Goal: Task Accomplishment & Management: Manage account settings

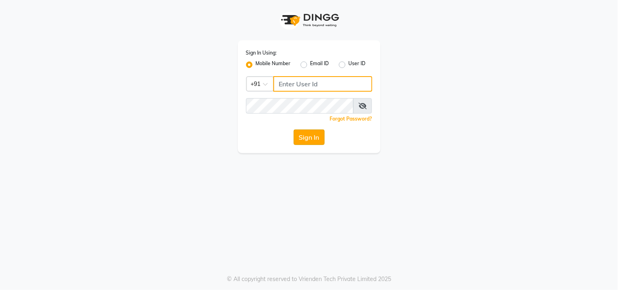
type input "7977751488"
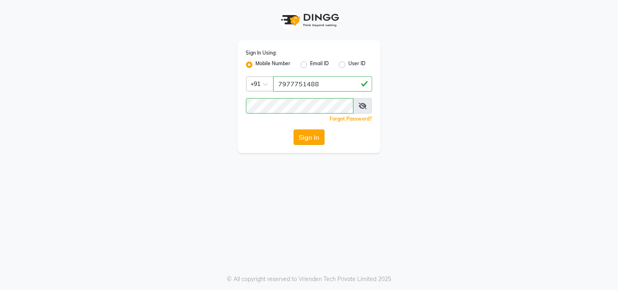
click at [302, 136] on button "Sign In" at bounding box center [309, 136] width 31 height 15
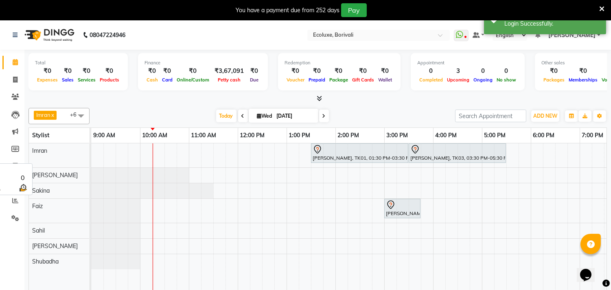
scroll to position [20, 0]
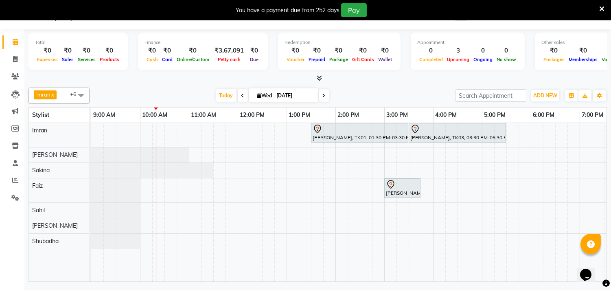
click at [83, 95] on span at bounding box center [81, 95] width 16 height 15
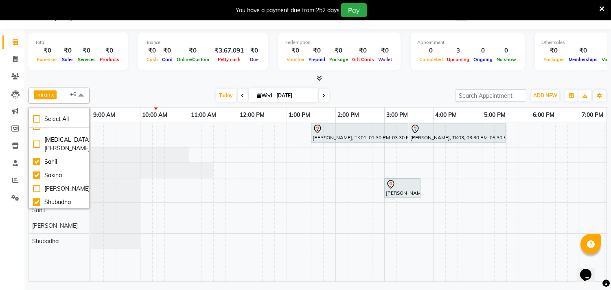
scroll to position [144, 0]
click at [80, 96] on span at bounding box center [81, 95] width 16 height 15
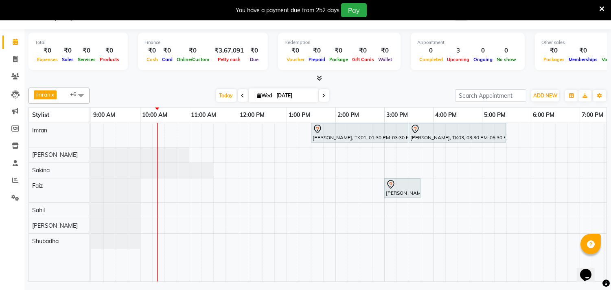
click at [81, 94] on span at bounding box center [81, 95] width 16 height 15
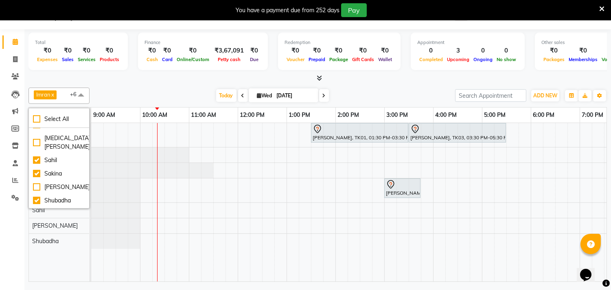
click at [82, 94] on span at bounding box center [81, 95] width 16 height 15
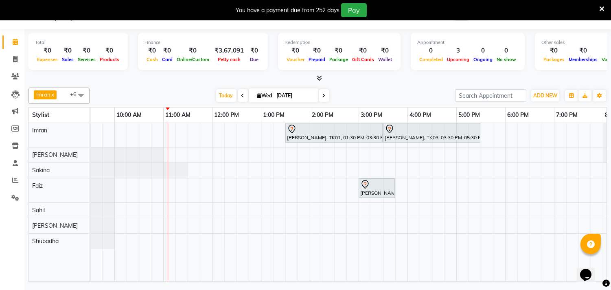
scroll to position [0, 22]
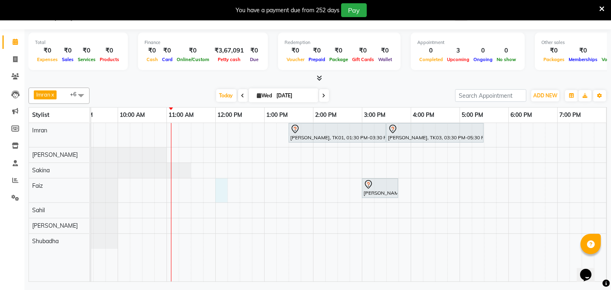
click at [218, 185] on div "[PERSON_NAME], TK01, 01:30 PM-03:30 PM, Global - Medium (Majirel) [PERSON_NAME]…" at bounding box center [411, 202] width 684 height 158
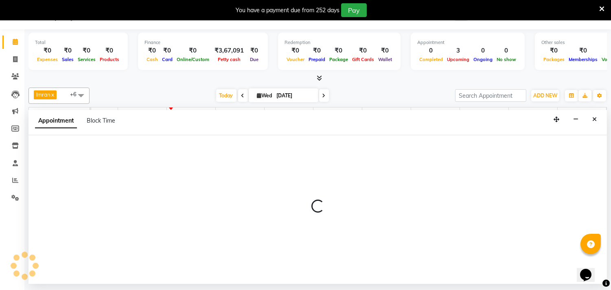
select select "67913"
select select "720"
select select "tentative"
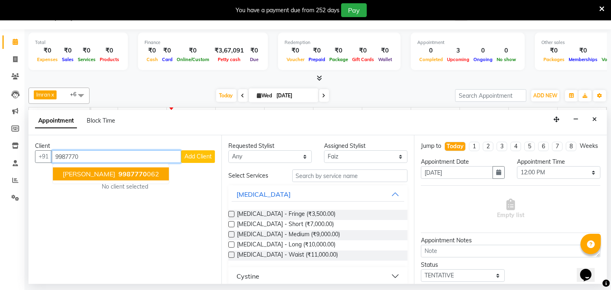
click at [133, 175] on span "9987770" at bounding box center [132, 174] width 29 height 8
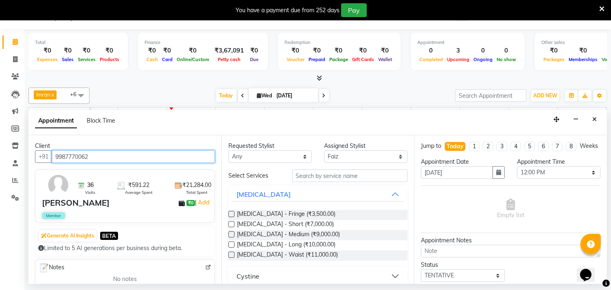
type input "9987770062"
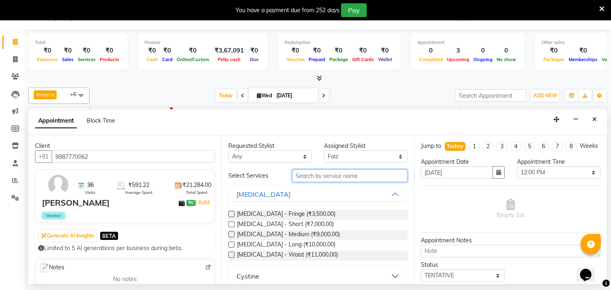
click at [323, 177] on input "text" at bounding box center [350, 175] width 116 height 13
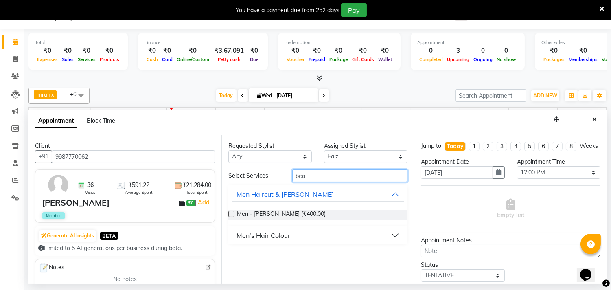
type input "bea"
click at [234, 214] on label at bounding box center [231, 214] width 6 height 6
click at [234, 214] on input "checkbox" at bounding box center [230, 214] width 5 height 5
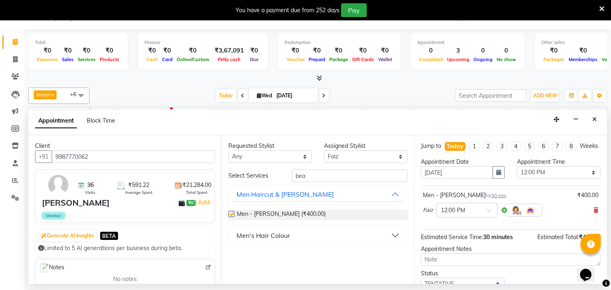
checkbox input "false"
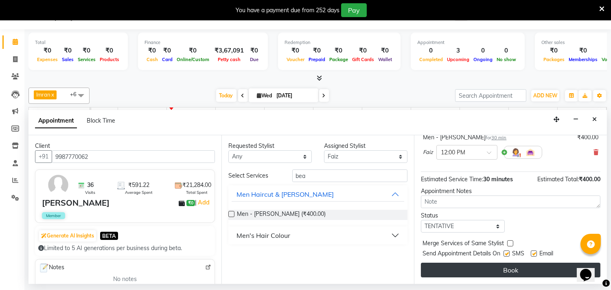
scroll to position [66, 0]
click at [497, 271] on button "Book" at bounding box center [511, 270] width 180 height 15
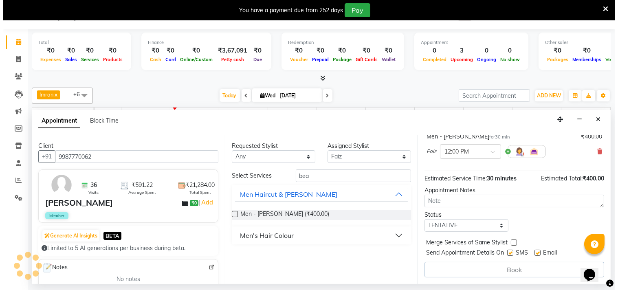
scroll to position [0, 0]
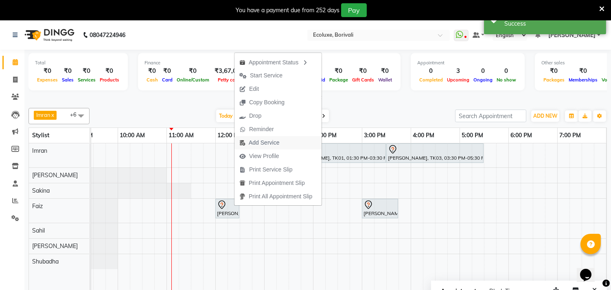
click at [267, 140] on span "Add Service" at bounding box center [264, 142] width 31 height 9
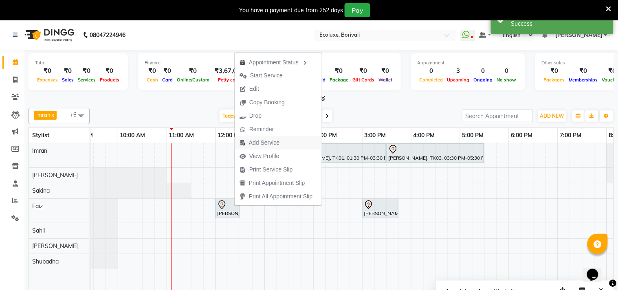
select select "67913"
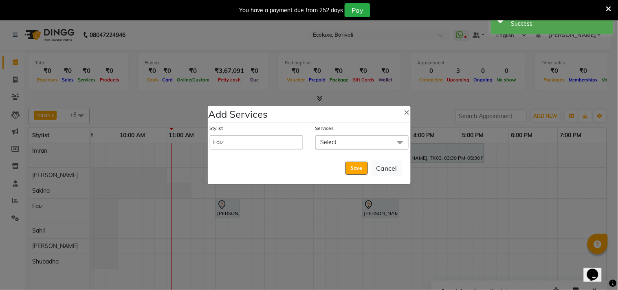
click at [363, 140] on span "Select" at bounding box center [361, 142] width 93 height 14
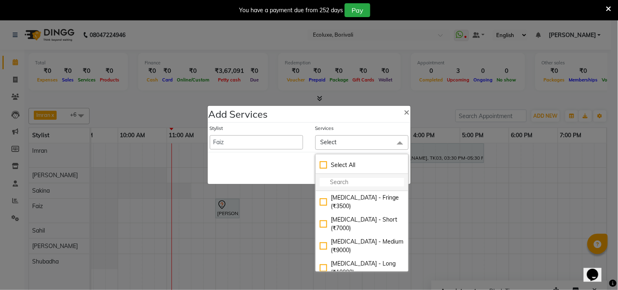
click at [350, 180] on input "multiselect-search" at bounding box center [362, 182] width 84 height 9
type input "hi"
checkbox input "true"
type input "hir"
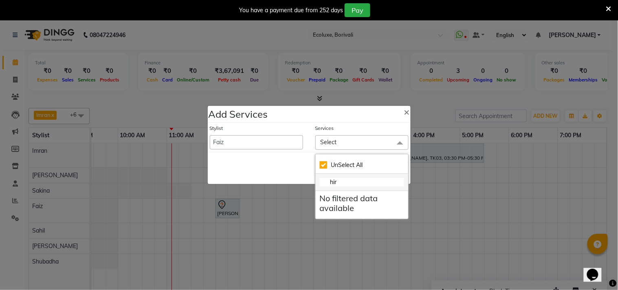
checkbox input "false"
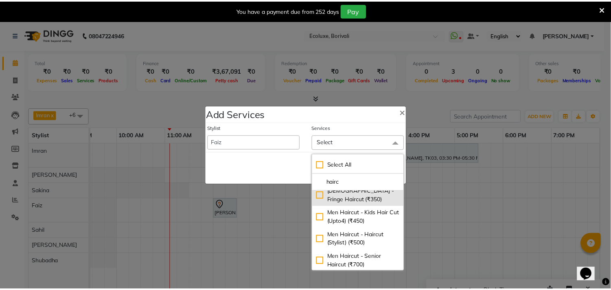
scroll to position [90, 0]
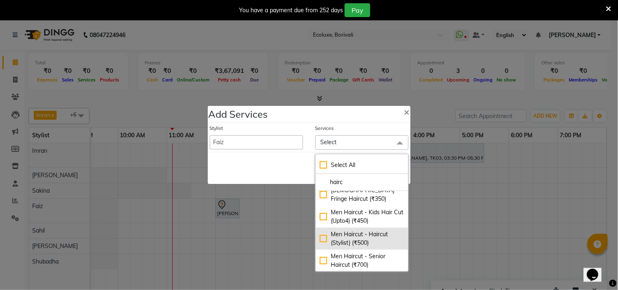
type input "hairc"
click at [320, 230] on div "Men Haircut - Haircut (Stylist) (₹500)" at bounding box center [362, 238] width 84 height 17
checkbox input "true"
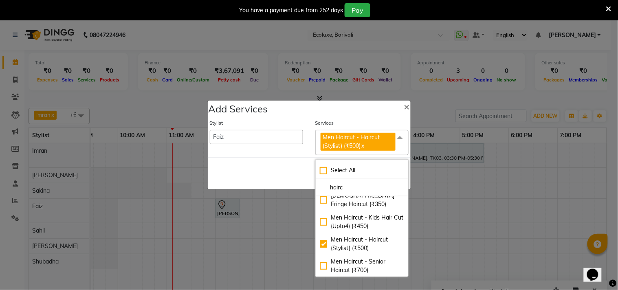
click at [396, 137] on span at bounding box center [400, 137] width 16 height 15
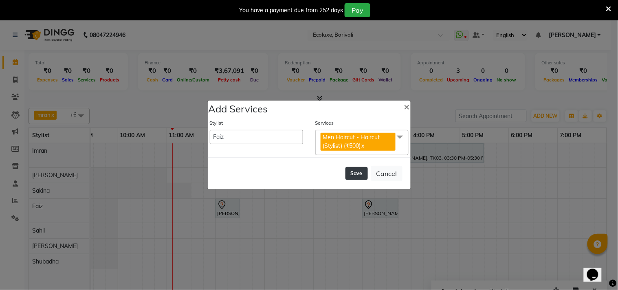
click at [355, 171] on button "Save" at bounding box center [356, 173] width 22 height 13
select select "83550"
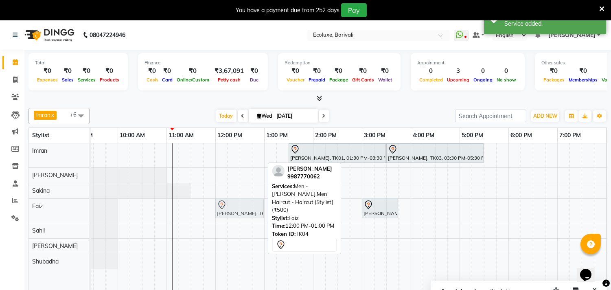
drag, startPoint x: 241, startPoint y: 211, endPoint x: 246, endPoint y: 213, distance: 5.1
click at [69, 213] on div "[PERSON_NAME], TK04, 12:00 PM-01:00 PM, Men - [PERSON_NAME],Men Haircut - Hairc…" at bounding box center [69, 211] width 0 height 24
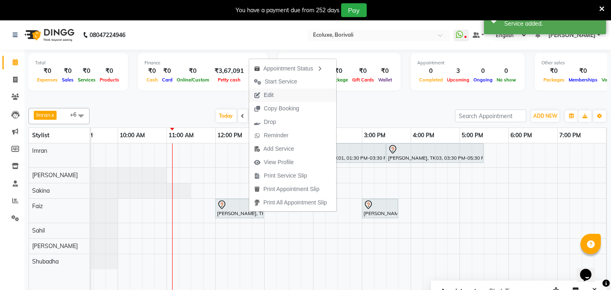
click at [273, 94] on span "Edit" at bounding box center [269, 95] width 10 height 9
select select "tentative"
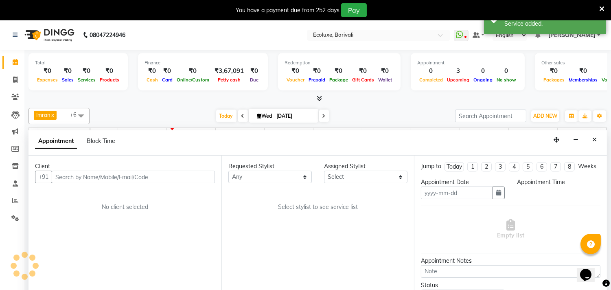
type input "[DATE]"
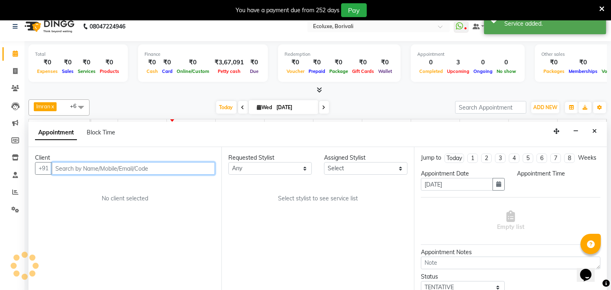
scroll to position [0, 0]
select select "67913"
select select "720"
select select "2487"
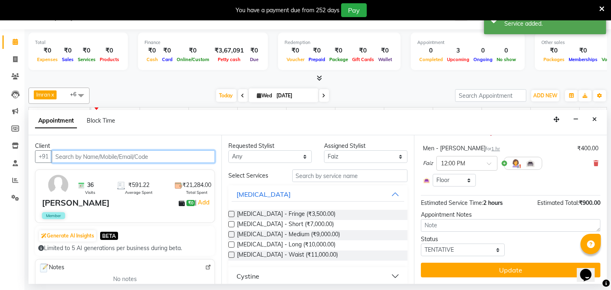
scroll to position [112, 0]
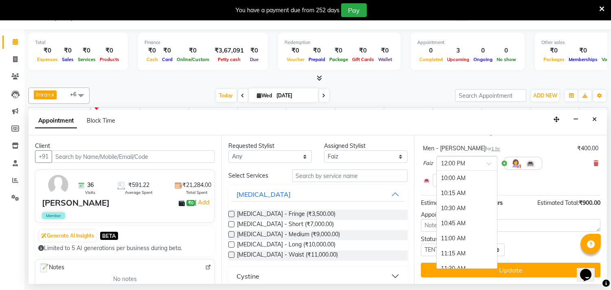
click at [459, 162] on input "text" at bounding box center [459, 162] width 36 height 9
click at [488, 160] on div at bounding box center [467, 162] width 60 height 9
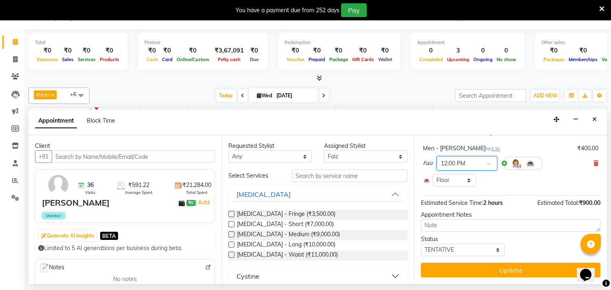
click at [489, 164] on span at bounding box center [492, 166] width 10 height 9
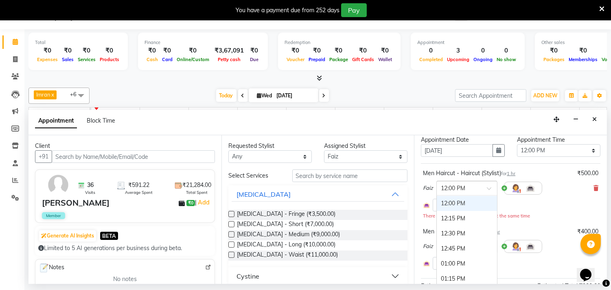
click at [490, 190] on div at bounding box center [467, 187] width 60 height 9
click at [448, 224] on div "07:00 PM" at bounding box center [467, 220] width 60 height 15
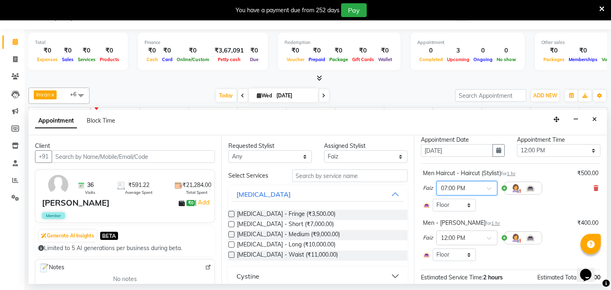
scroll to position [104, 0]
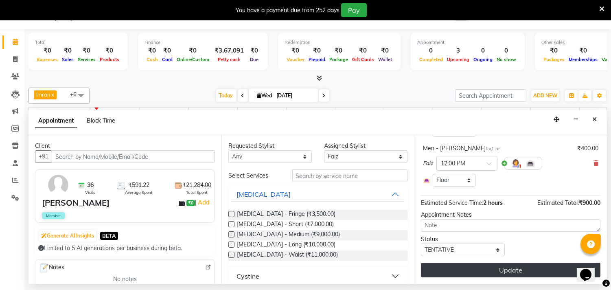
click at [470, 269] on button "Update" at bounding box center [511, 270] width 180 height 15
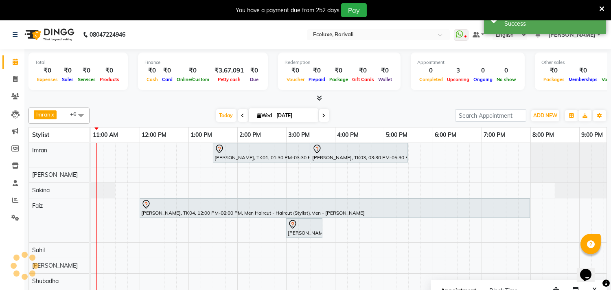
scroll to position [0, 0]
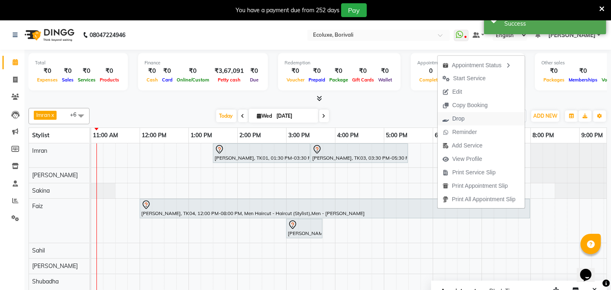
click at [462, 121] on span "Drop" at bounding box center [458, 118] width 12 height 9
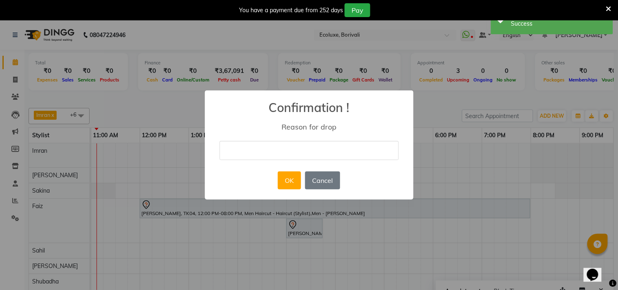
click at [299, 145] on input "text" at bounding box center [308, 150] width 179 height 19
type input "Demo"
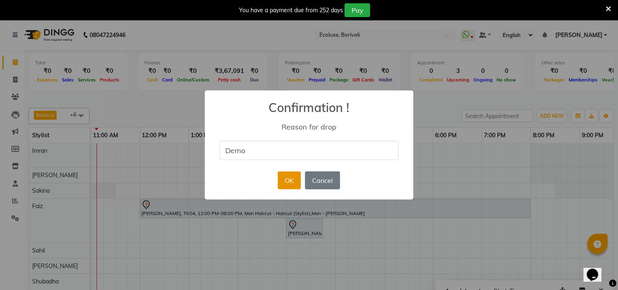
click at [290, 182] on button "OK" at bounding box center [289, 180] width 23 height 18
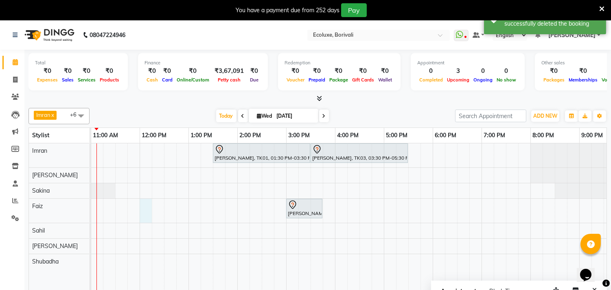
click at [146, 208] on div "[PERSON_NAME], TK01, 01:30 PM-03:30 PM, Global - Medium (Majirel) [PERSON_NAME]…" at bounding box center [335, 222] width 684 height 158
select select "67913"
select select "720"
select select "tentative"
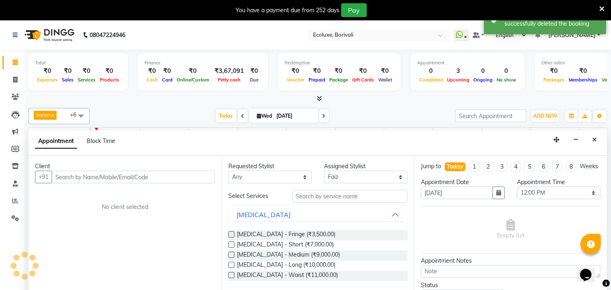
scroll to position [20, 0]
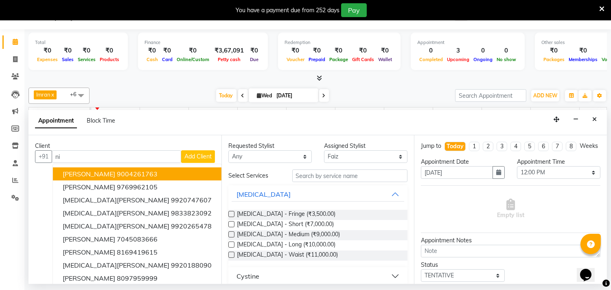
type input "n"
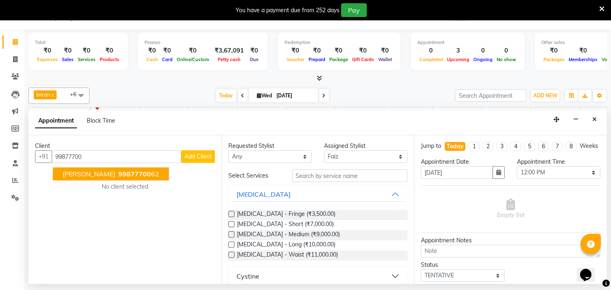
click at [139, 173] on span "99877700" at bounding box center [134, 174] width 33 height 8
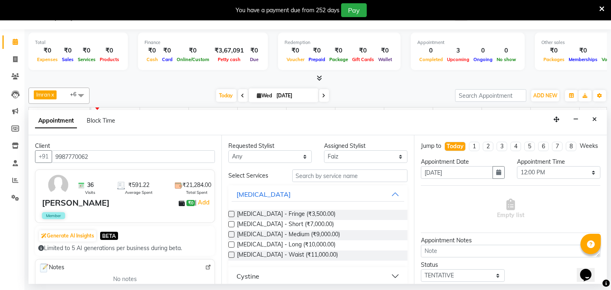
type input "9987770062"
click at [371, 173] on input "text" at bounding box center [350, 175] width 116 height 13
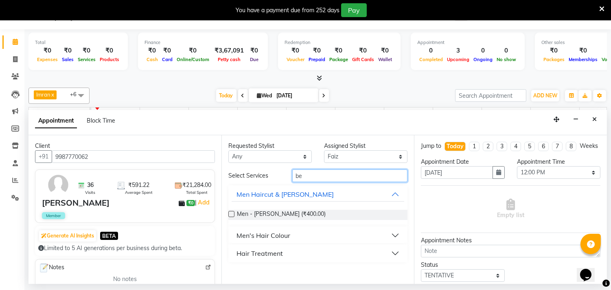
type input "be"
click at [230, 215] on label at bounding box center [231, 214] width 6 height 6
click at [230, 215] on input "checkbox" at bounding box center [230, 214] width 5 height 5
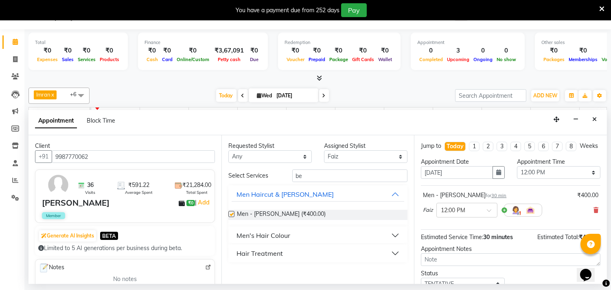
checkbox input "false"
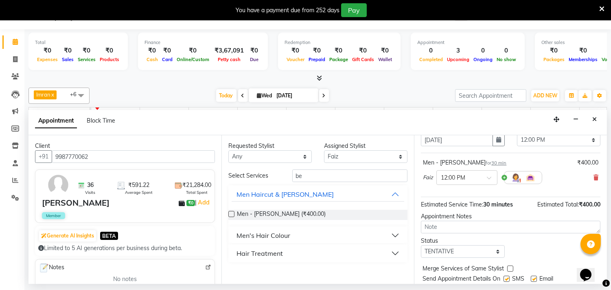
scroll to position [66, 0]
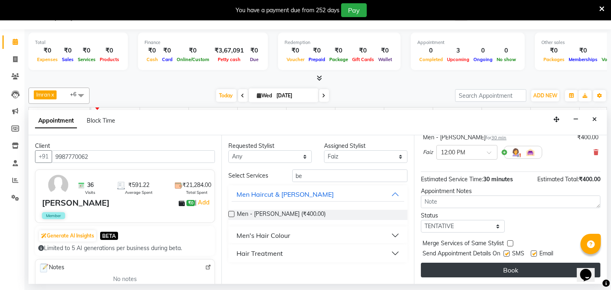
click at [505, 270] on button "Book" at bounding box center [511, 270] width 180 height 15
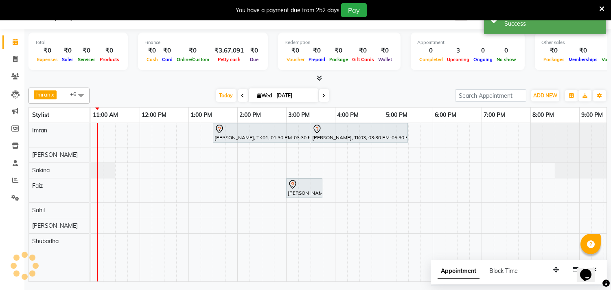
scroll to position [0, 0]
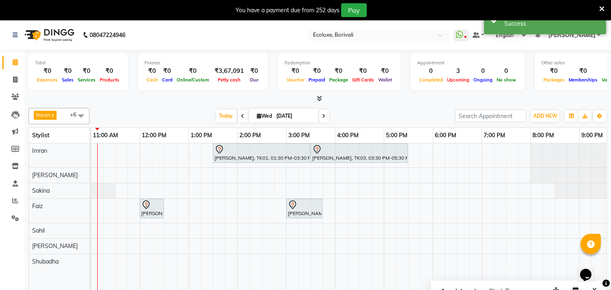
click at [484, 204] on div "[PERSON_NAME], TK01, 01:30 PM-03:30 PM, Global - Medium (Majirel) [PERSON_NAME]…" at bounding box center [335, 222] width 684 height 158
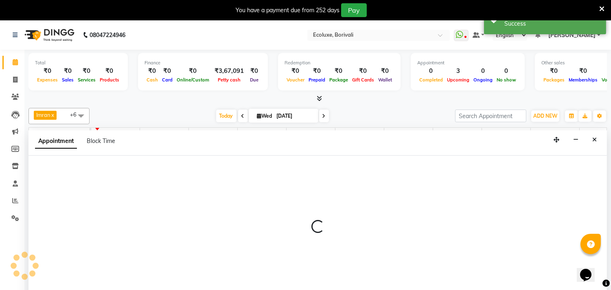
scroll to position [20, 0]
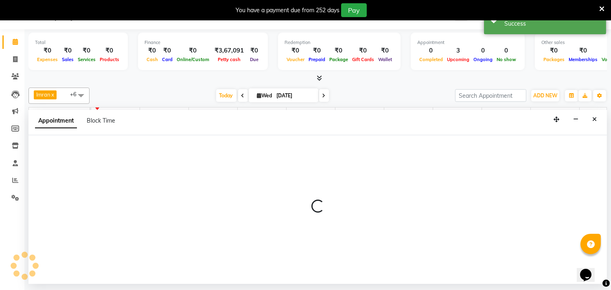
select select "67913"
select select "1140"
select select "tentative"
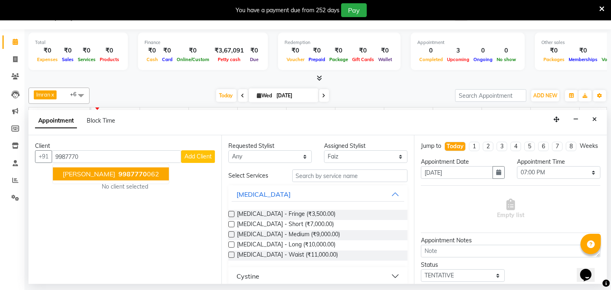
click at [124, 175] on span "9987770" at bounding box center [132, 174] width 29 height 8
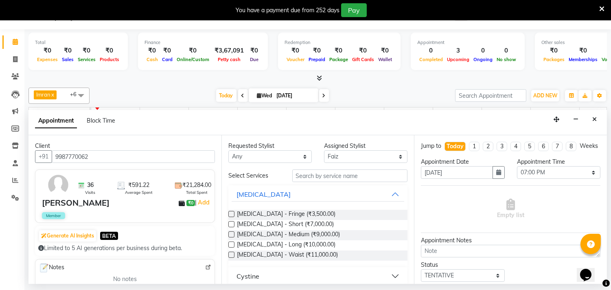
type input "9987770062"
click at [319, 178] on input "text" at bounding box center [350, 175] width 116 height 13
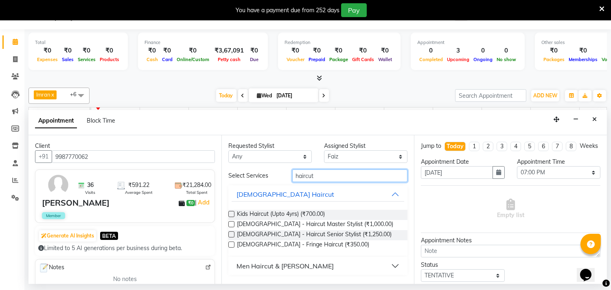
type input "haircut"
click at [389, 266] on button "Men Haircut & [PERSON_NAME]" at bounding box center [318, 266] width 173 height 15
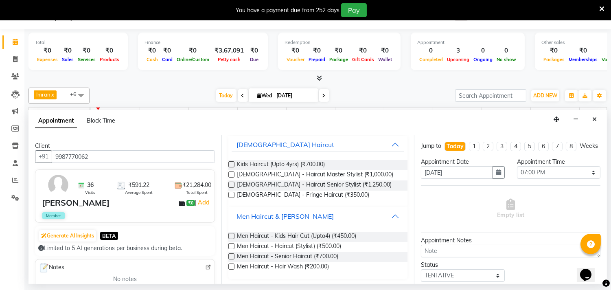
scroll to position [51, 0]
click at [231, 243] on label at bounding box center [231, 245] width 6 height 6
click at [231, 243] on input "checkbox" at bounding box center [230, 245] width 5 height 5
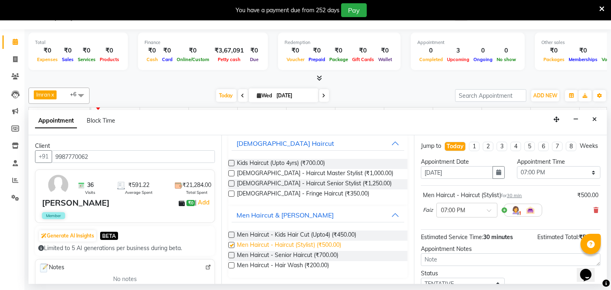
checkbox input "false"
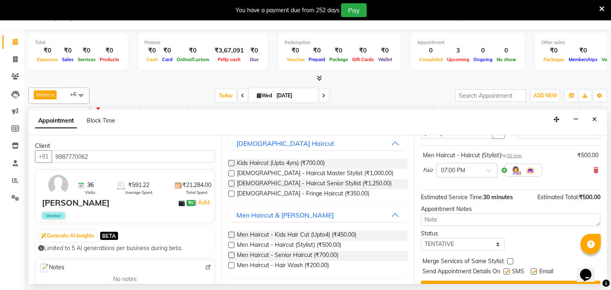
scroll to position [66, 0]
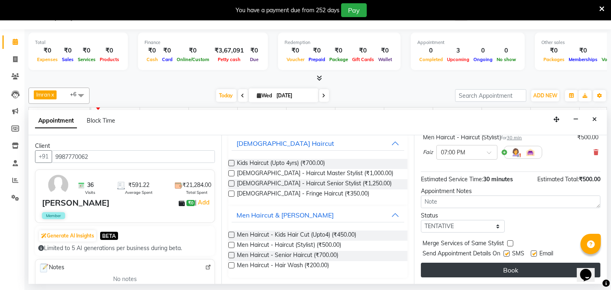
click at [534, 269] on button "Book" at bounding box center [511, 270] width 180 height 15
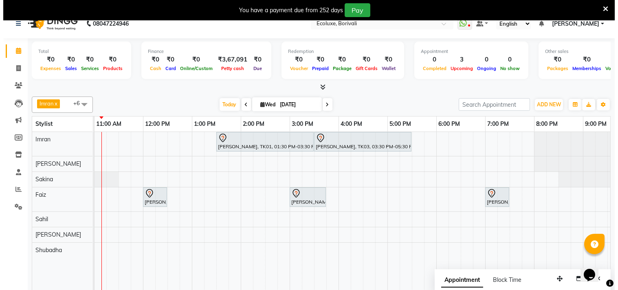
scroll to position [20, 0]
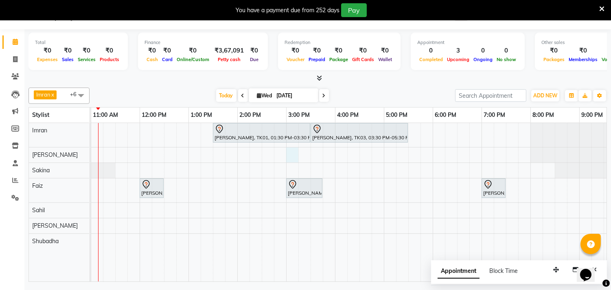
click at [290, 153] on div "[PERSON_NAME], TK01, 01:30 PM-03:30 PM, Global - Medium (Majirel) [PERSON_NAME]…" at bounding box center [335, 202] width 684 height 158
select select "36344"
select select "tentative"
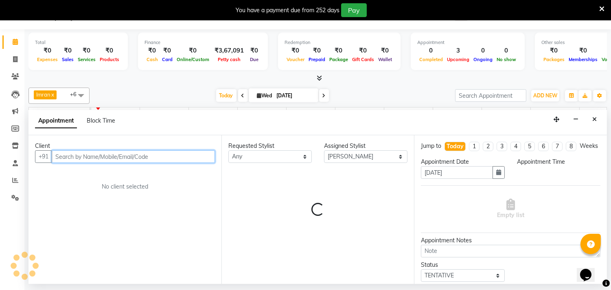
select select "900"
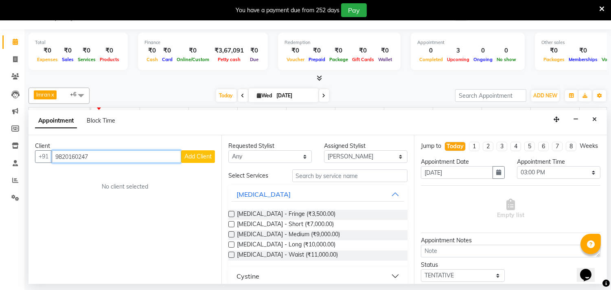
type input "9820160247"
click at [201, 153] on span "Add Client" at bounding box center [197, 156] width 27 height 7
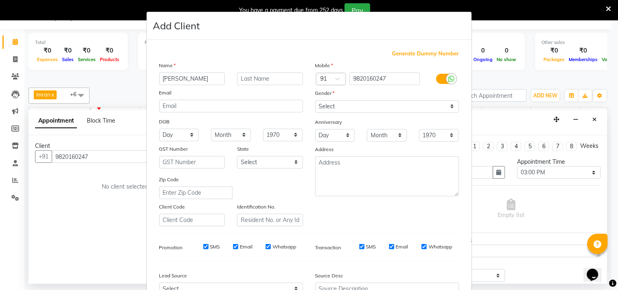
type input "[PERSON_NAME]"
click at [270, 74] on input "text" at bounding box center [270, 78] width 66 height 13
type input "shing"
click at [392, 106] on select "Select [DEMOGRAPHIC_DATA] [DEMOGRAPHIC_DATA] Other Prefer Not To Say" at bounding box center [387, 106] width 144 height 13
select select "[DEMOGRAPHIC_DATA]"
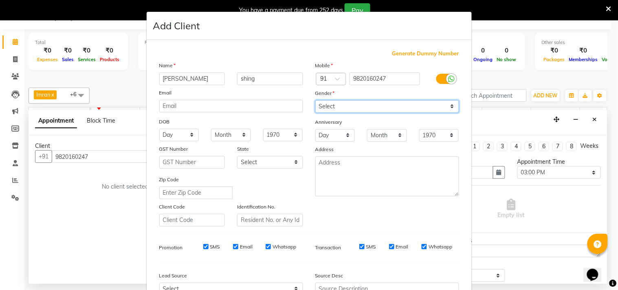
click at [315, 100] on select "Select [DEMOGRAPHIC_DATA] [DEMOGRAPHIC_DATA] Other Prefer Not To Say" at bounding box center [387, 106] width 144 height 13
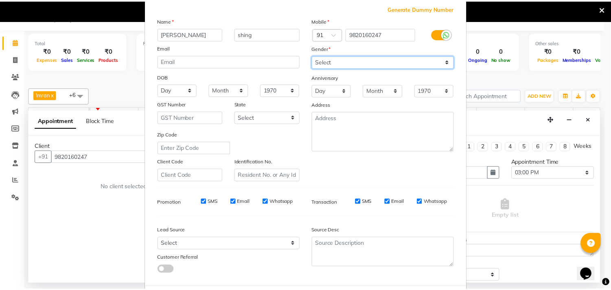
scroll to position [86, 0]
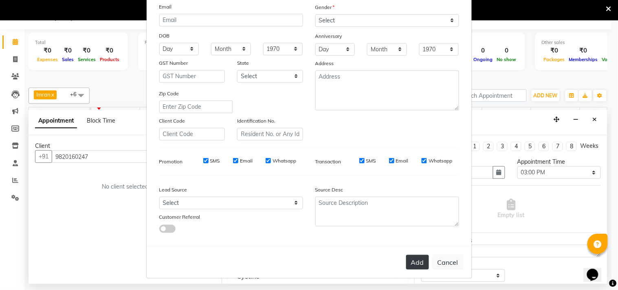
click at [409, 262] on button "Add" at bounding box center [417, 262] width 23 height 15
select select
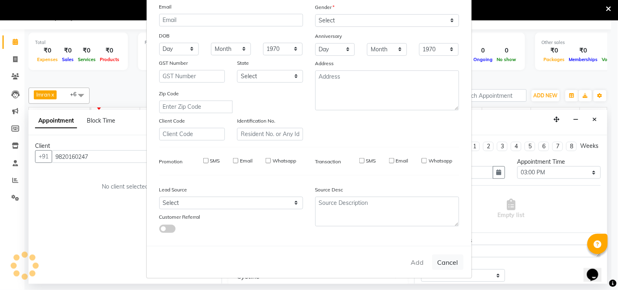
select select
checkbox input "false"
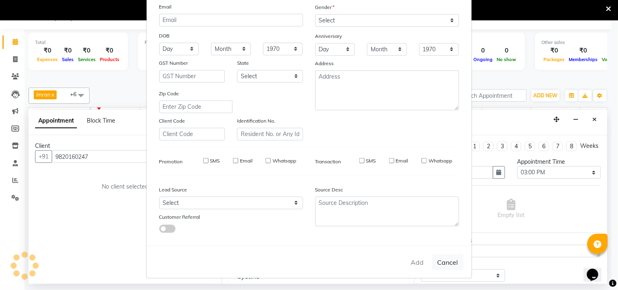
checkbox input "false"
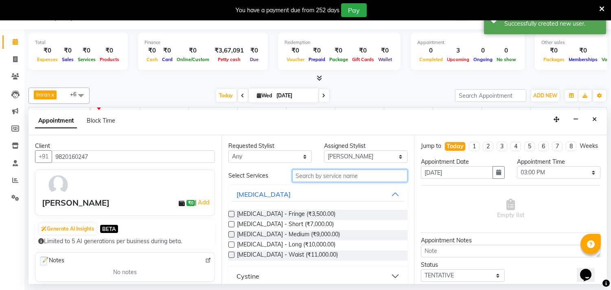
click at [315, 175] on input "text" at bounding box center [350, 175] width 116 height 13
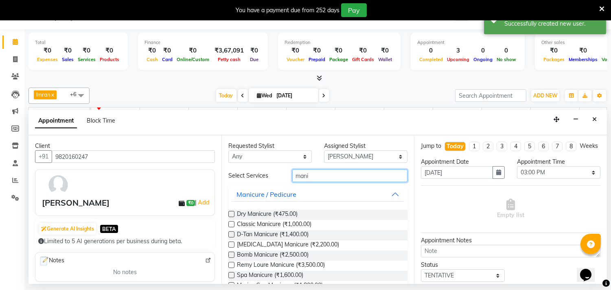
type input "mani"
click at [231, 220] on div "Classic Manicure (₹1,000.00)" at bounding box center [318, 225] width 180 height 10
click at [231, 223] on label at bounding box center [231, 224] width 6 height 6
click at [231, 223] on input "checkbox" at bounding box center [230, 224] width 5 height 5
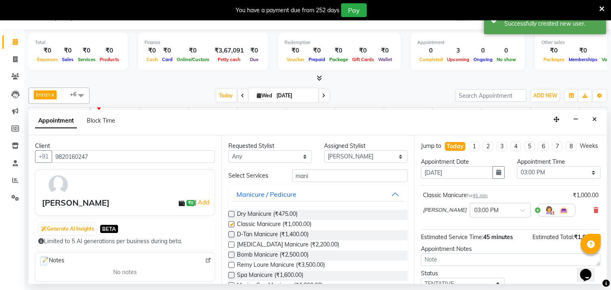
checkbox input "false"
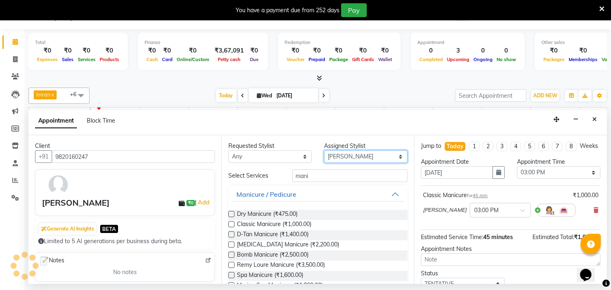
click at [340, 151] on select "Select [PERSON_NAME] [PERSON_NAME] Faiz [PERSON_NAME] Geeta [PERSON_NAME] [PERS…" at bounding box center [365, 156] width 83 height 13
select select "75670"
click at [324, 150] on select "Select [PERSON_NAME] [PERSON_NAME] Faiz [PERSON_NAME] Geeta [PERSON_NAME] [PERS…" at bounding box center [365, 156] width 83 height 13
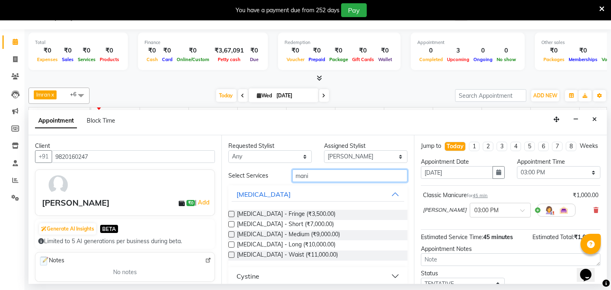
click at [322, 176] on input "mani" at bounding box center [350, 175] width 116 height 13
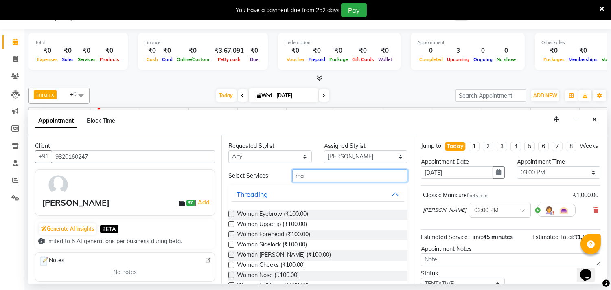
type input "m"
type input "ped"
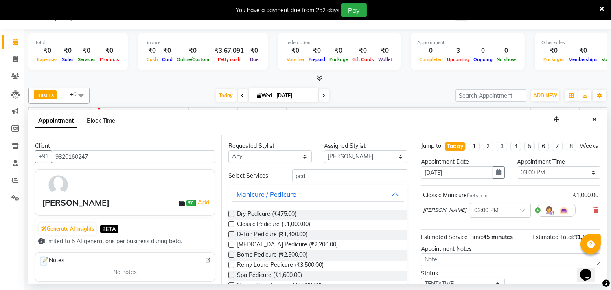
click at [232, 223] on label at bounding box center [231, 224] width 6 height 6
click at [232, 223] on input "checkbox" at bounding box center [230, 224] width 5 height 5
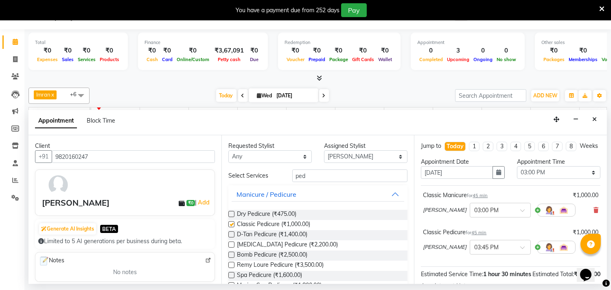
checkbox input "false"
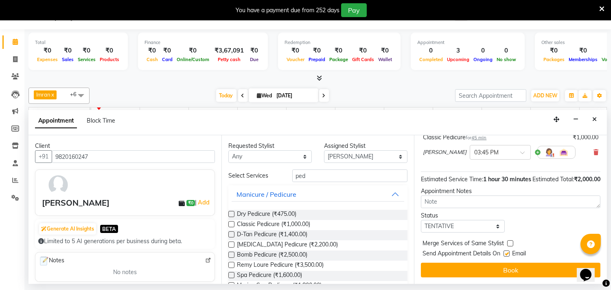
scroll to position [111, 0]
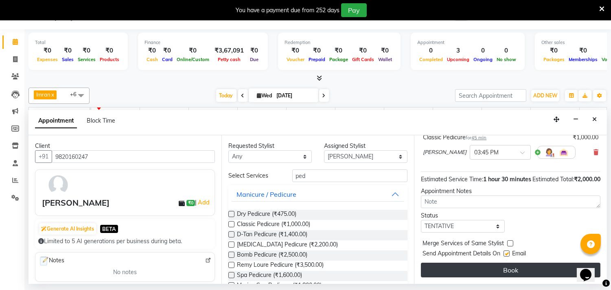
click at [474, 267] on button "Book" at bounding box center [511, 270] width 180 height 15
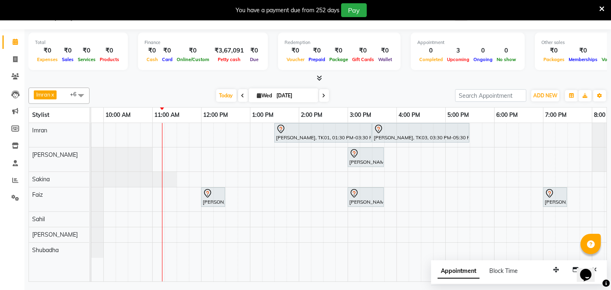
scroll to position [0, 0]
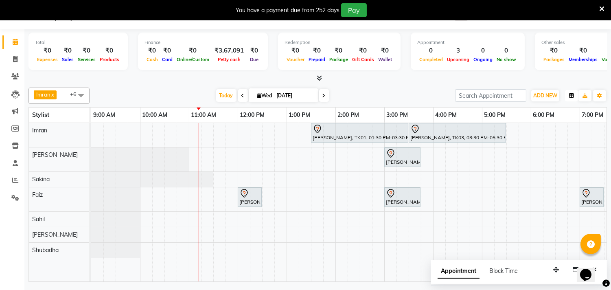
click at [572, 98] on button "button" at bounding box center [571, 95] width 13 height 11
click at [546, 164] on div "Vertical" at bounding box center [540, 166] width 73 height 11
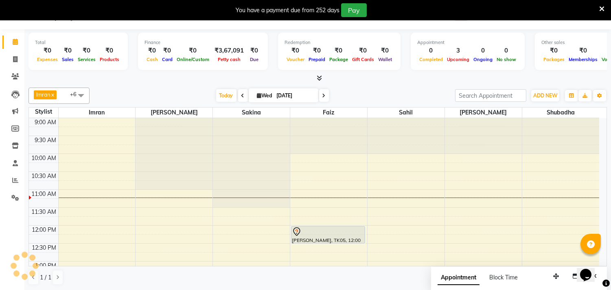
scroll to position [72, 0]
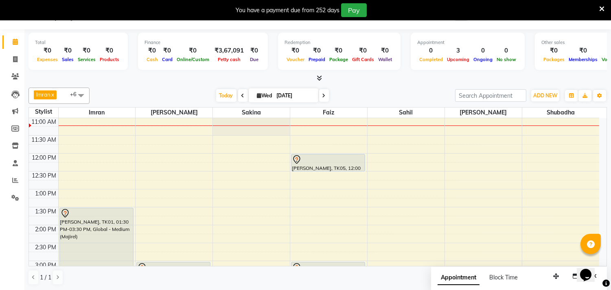
click at [82, 94] on span at bounding box center [81, 95] width 16 height 15
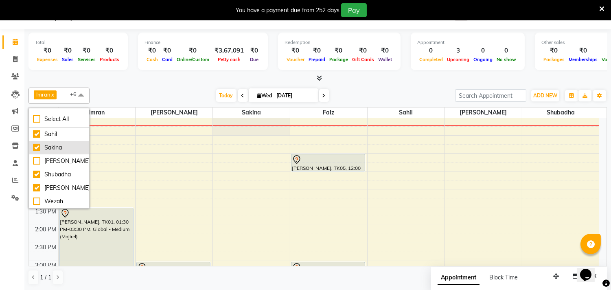
scroll to position [21, 0]
click at [37, 200] on div "Wezah" at bounding box center [59, 201] width 52 height 9
checkbox input "true"
click at [82, 95] on span at bounding box center [81, 94] width 16 height 15
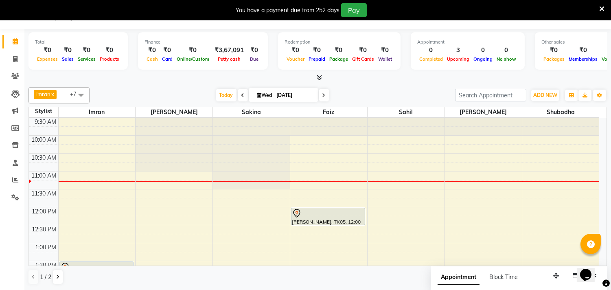
scroll to position [0, 0]
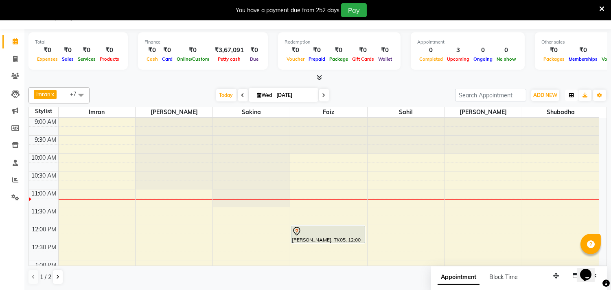
click at [571, 95] on icon "button" at bounding box center [571, 95] width 5 height 5
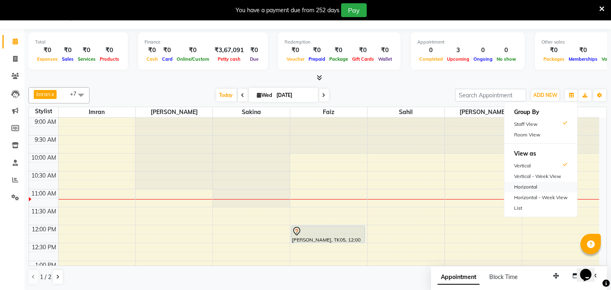
click at [530, 186] on div "Horizontal" at bounding box center [540, 187] width 73 height 11
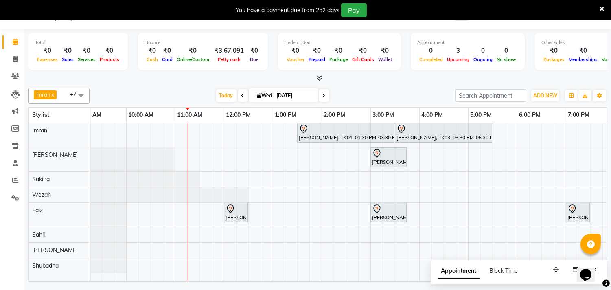
scroll to position [0, 9]
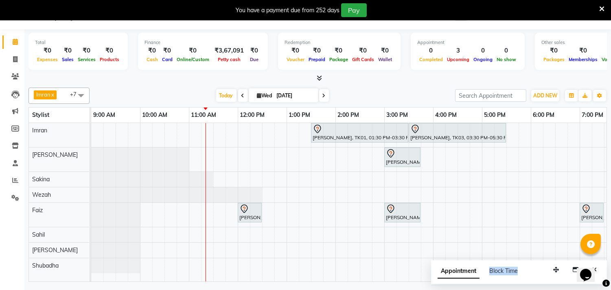
drag, startPoint x: 525, startPoint y: 270, endPoint x: 487, endPoint y: 270, distance: 38.3
click at [487, 270] on div "Appointment Block Time" at bounding box center [483, 271] width 90 height 9
click at [18, 42] on span at bounding box center [15, 41] width 14 height 9
click at [11, 42] on span at bounding box center [15, 41] width 14 height 9
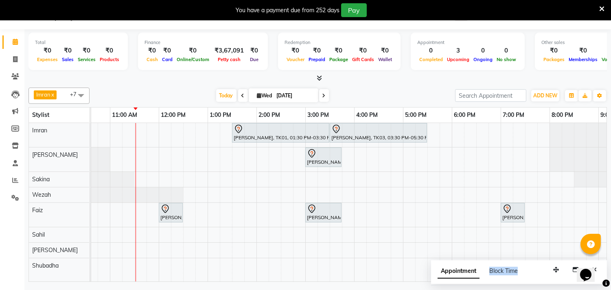
scroll to position [0, 43]
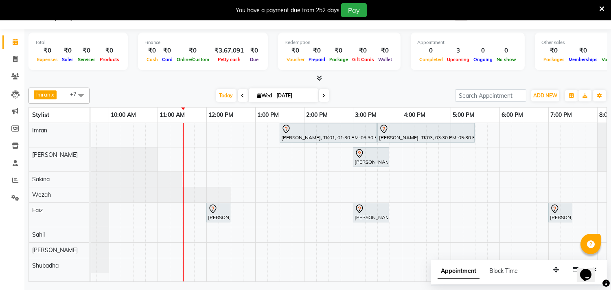
click at [601, 6] on icon at bounding box center [601, 8] width 5 height 7
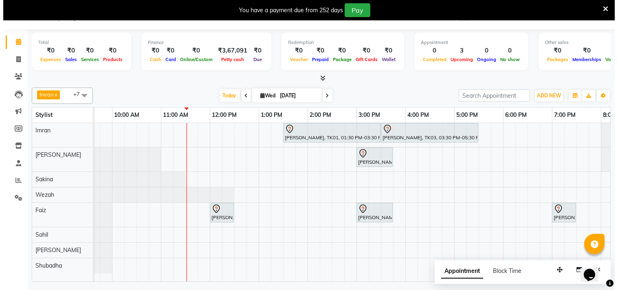
scroll to position [0, 0]
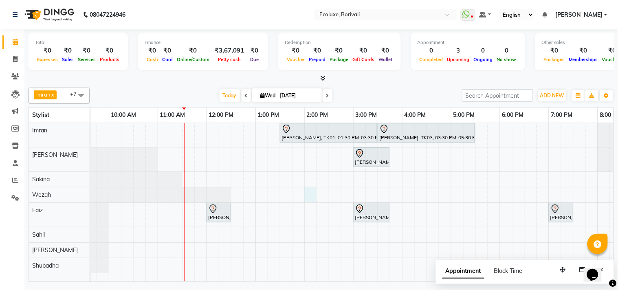
click at [305, 194] on div "[PERSON_NAME], TK01, 01:30 PM-03:30 PM, Global - Medium (Majirel) [PERSON_NAME]…" at bounding box center [402, 202] width 684 height 158
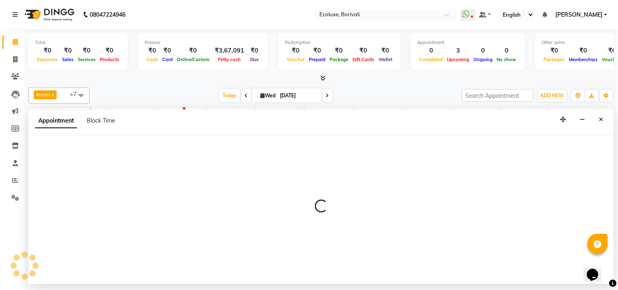
select select "37822"
select select "840"
select select "tentative"
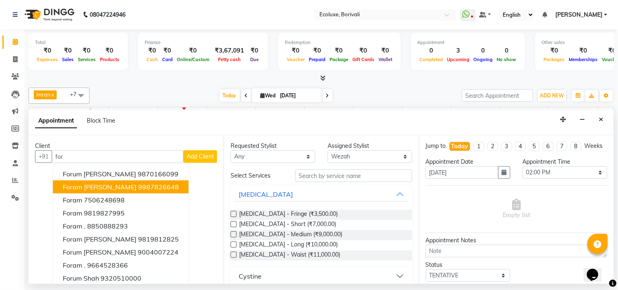
click at [138, 184] on ngb-highlight "9987826648" at bounding box center [158, 187] width 41 height 8
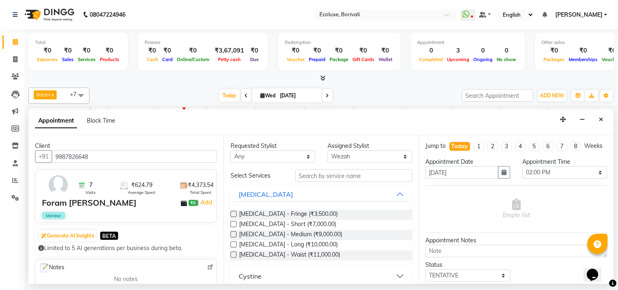
type input "9987826648"
click at [319, 176] on input "text" at bounding box center [353, 175] width 117 height 13
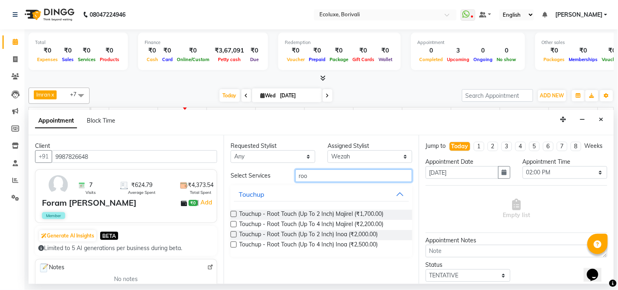
type input "roo"
click at [233, 216] on label at bounding box center [233, 214] width 6 height 6
click at [233, 216] on input "checkbox" at bounding box center [232, 214] width 5 height 5
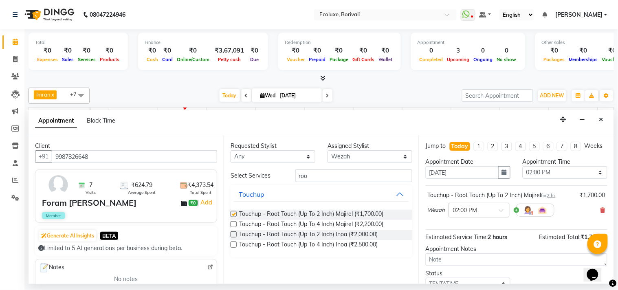
checkbox input "false"
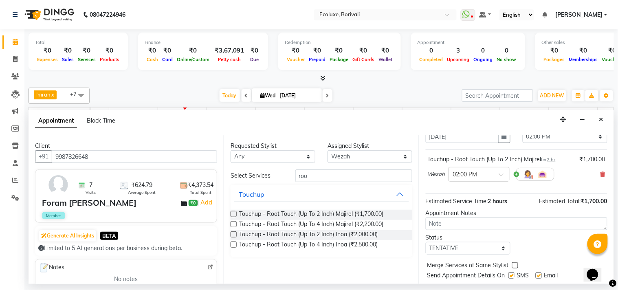
scroll to position [66, 0]
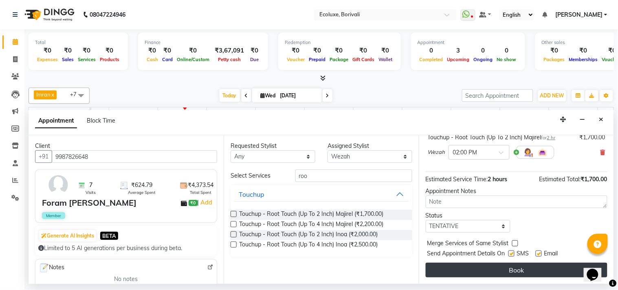
click at [486, 270] on button "Book" at bounding box center [516, 270] width 182 height 15
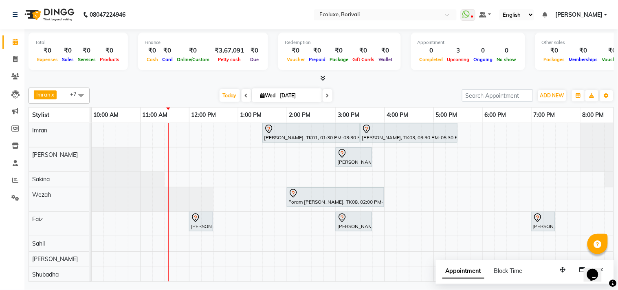
scroll to position [0, 50]
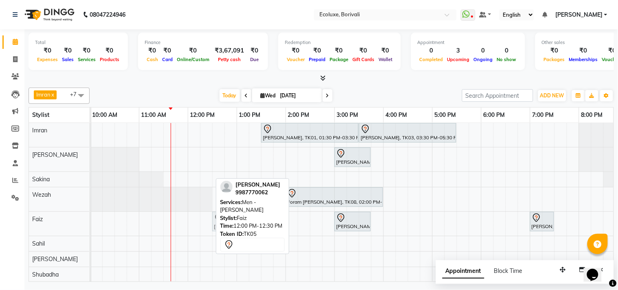
drag, startPoint x: 192, startPoint y: 221, endPoint x: 220, endPoint y: 222, distance: 28.1
click at [220, 222] on div "Imran x [PERSON_NAME] x Faiz x Sakina x [PERSON_NAME] x Shubadha x Wezah x +7 S…" at bounding box center [321, 182] width 585 height 197
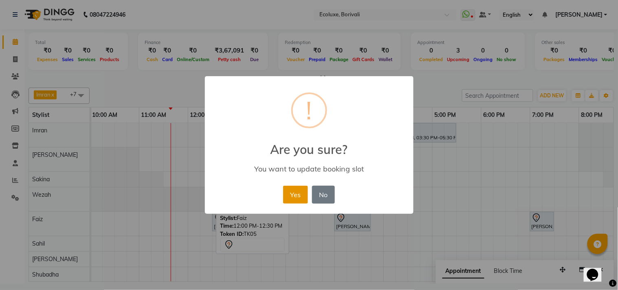
click at [292, 198] on button "Yes" at bounding box center [295, 195] width 25 height 18
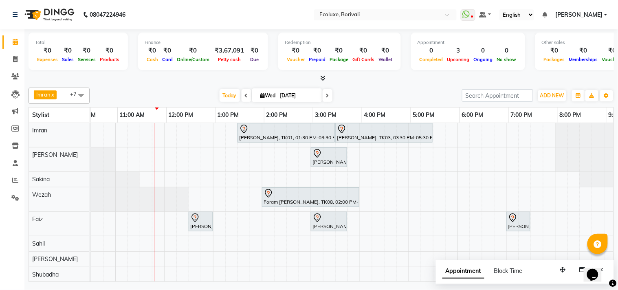
scroll to position [0, 74]
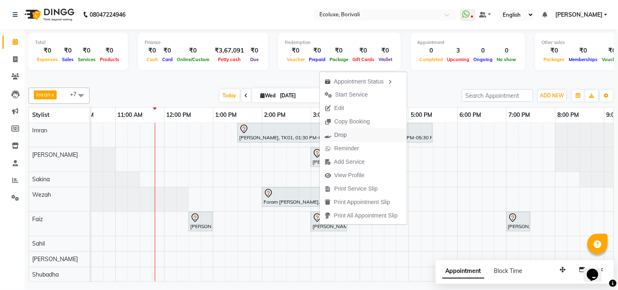
click at [331, 134] on span "Drop" at bounding box center [336, 134] width 32 height 13
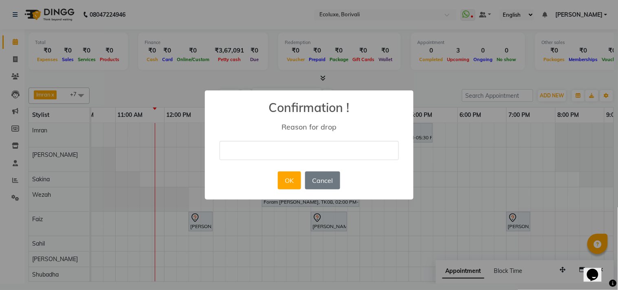
click at [316, 151] on input "text" at bounding box center [308, 150] width 179 height 19
type input "cancelled"
click at [283, 183] on button "OK" at bounding box center [289, 180] width 23 height 18
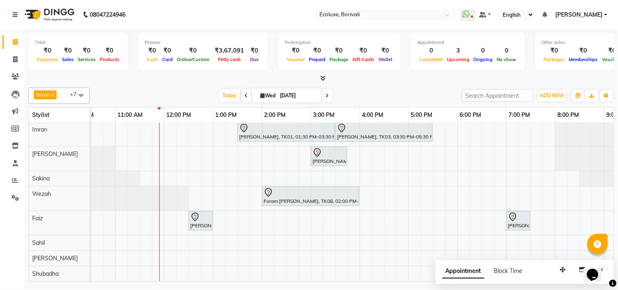
scroll to position [0, 0]
